Goal: Task Accomplishment & Management: Use online tool/utility

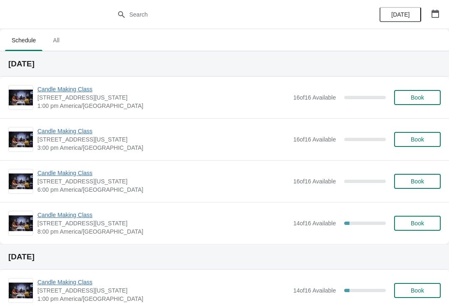
scroll to position [367, 0]
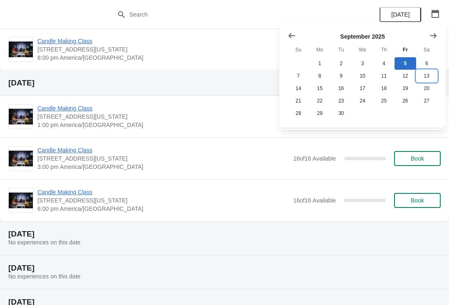
click at [427, 75] on button "13" at bounding box center [426, 76] width 21 height 12
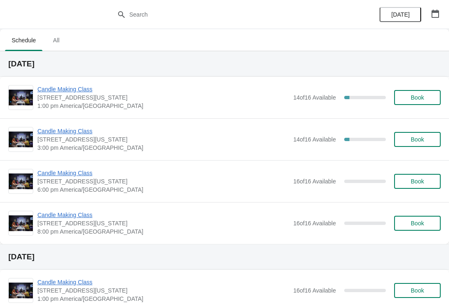
click at [70, 128] on span "Candle Making Class" at bounding box center [162, 131] width 251 height 8
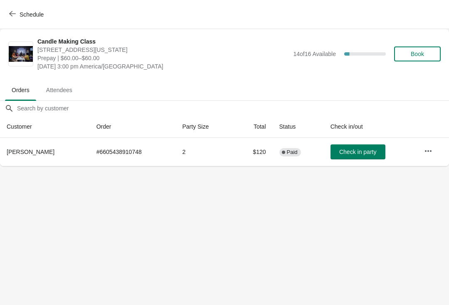
click at [427, 151] on icon "button" at bounding box center [428, 151] width 8 height 8
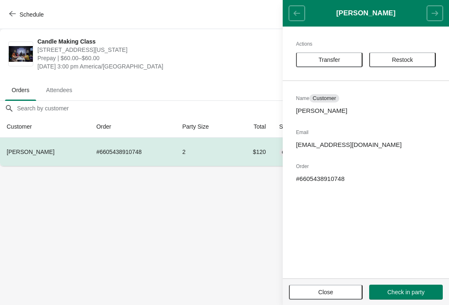
click at [337, 60] on span "Transfer" at bounding box center [329, 60] width 22 height 7
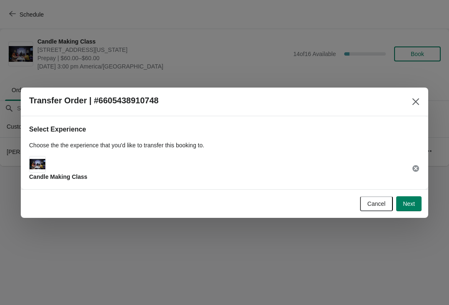
click at [421, 201] on button "Next" at bounding box center [408, 204] width 25 height 15
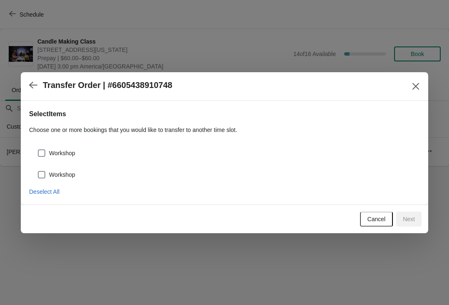
click at [65, 153] on span "Workshop" at bounding box center [62, 153] width 26 height 8
click at [38, 150] on input "Workshop" at bounding box center [38, 150] width 0 height 0
checkbox input "true"
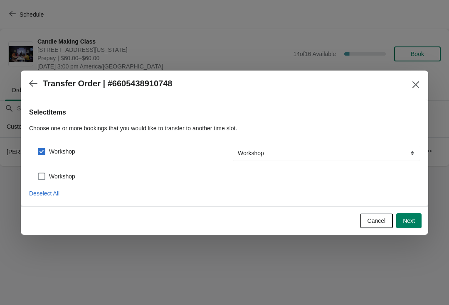
click at [74, 176] on span "Workshop" at bounding box center [62, 176] width 26 height 8
click at [38, 173] on input "Workshop" at bounding box center [38, 173] width 0 height 0
checkbox input "true"
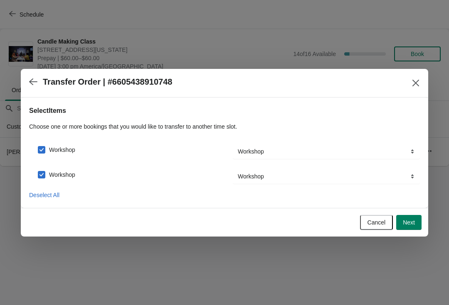
click at [418, 225] on button "Next" at bounding box center [408, 222] width 25 height 15
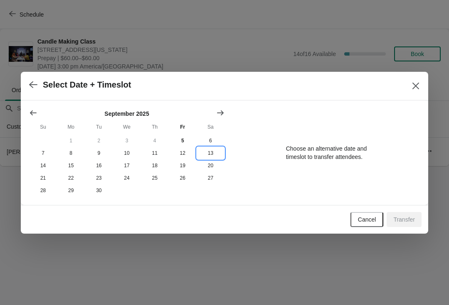
click at [210, 149] on button "13" at bounding box center [211, 153] width 28 height 12
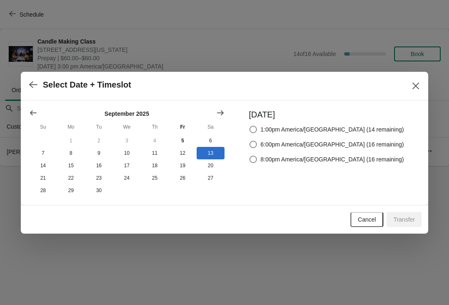
click at [257, 159] on span at bounding box center [252, 159] width 7 height 7
click at [250, 156] on input "8:00pm America/[GEOGRAPHIC_DATA] (16 remaining)" at bounding box center [249, 156] width 0 height 0
radio input "true"
click at [408, 217] on span "Transfer" at bounding box center [404, 220] width 22 height 7
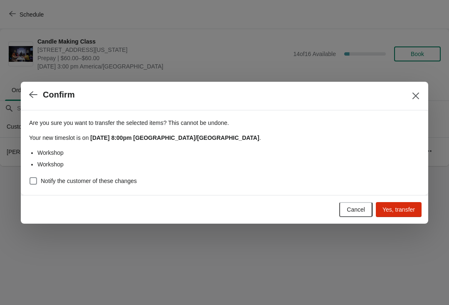
click at [81, 182] on span "Notify the customer of these changes" at bounding box center [89, 181] width 96 height 8
click at [30, 178] on input "Notify the customer of these changes" at bounding box center [30, 177] width 0 height 0
checkbox input "true"
click at [400, 208] on span "Yes, transfer" at bounding box center [398, 210] width 32 height 7
